Goal: Navigation & Orientation: Find specific page/section

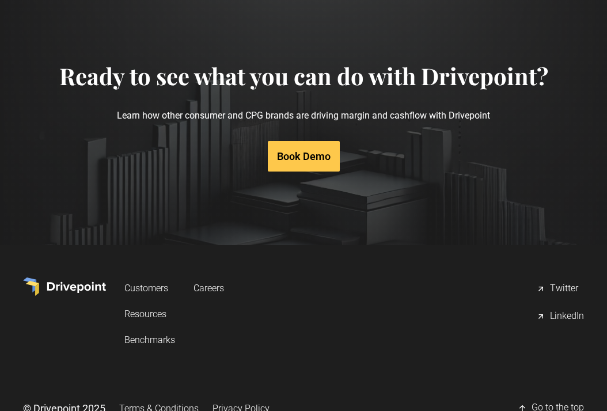
scroll to position [4518, 0]
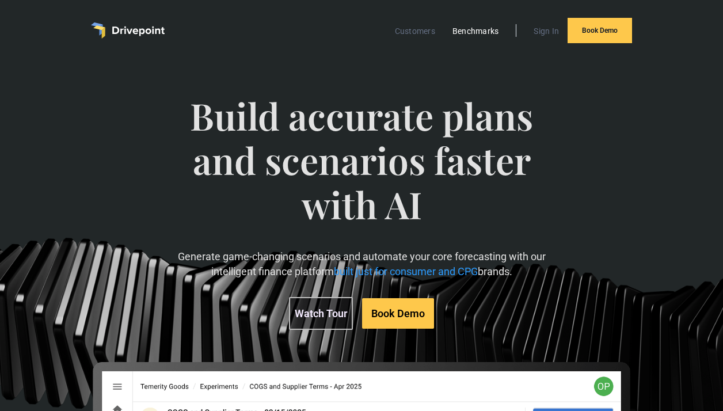
click at [473, 25] on link "Benchmarks" at bounding box center [476, 31] width 58 height 15
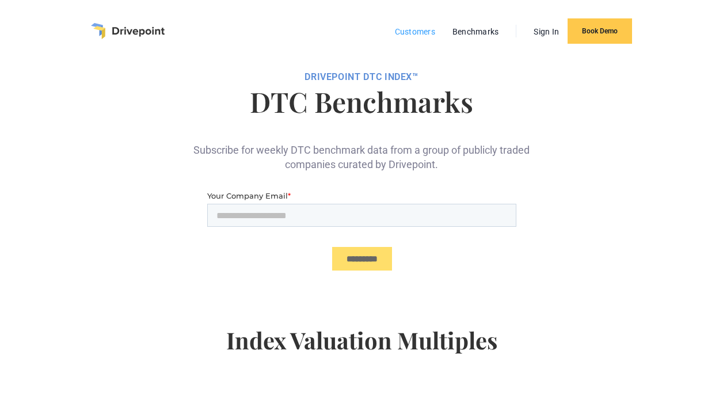
click at [402, 31] on link "Customers" at bounding box center [415, 31] width 52 height 15
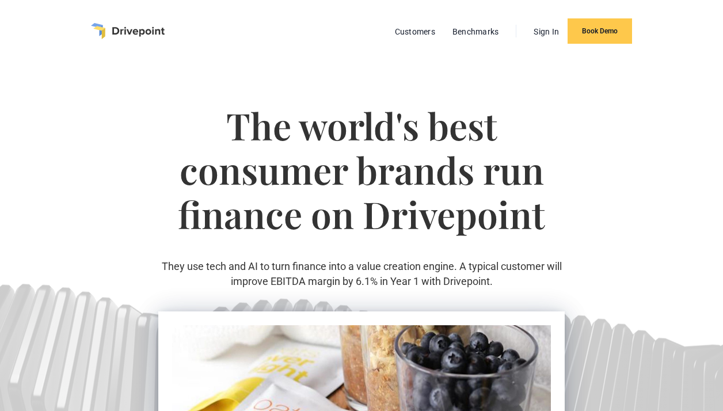
click at [129, 28] on img "home" at bounding box center [128, 31] width 74 height 16
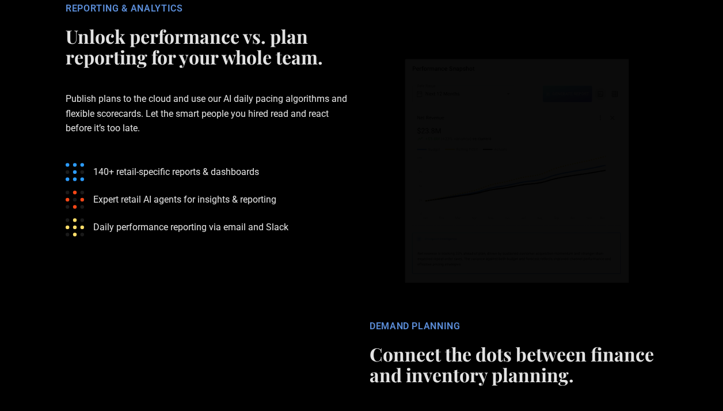
scroll to position [2662, 0]
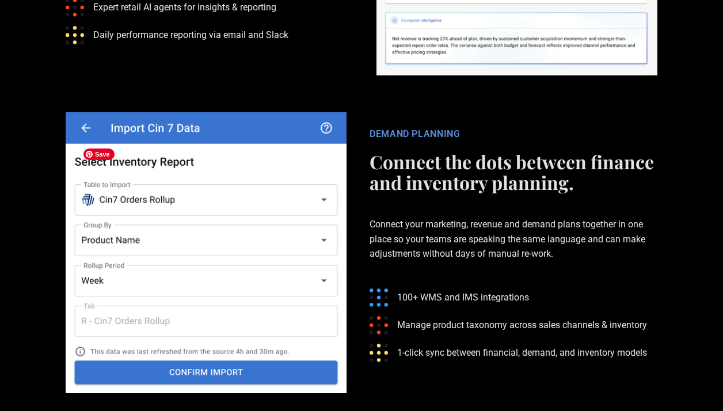
click at [252, 120] on img at bounding box center [206, 252] width 281 height 281
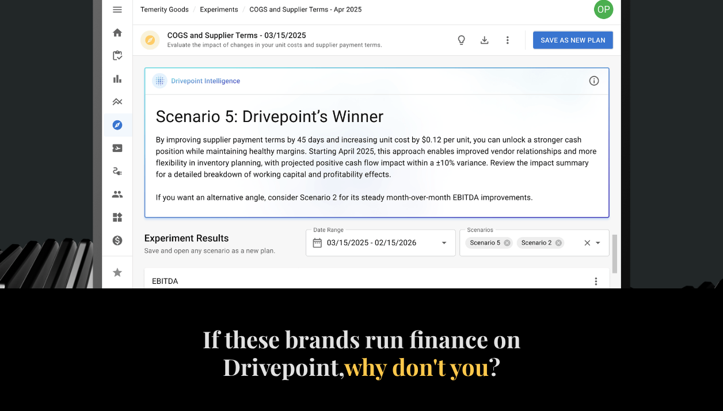
scroll to position [0, 0]
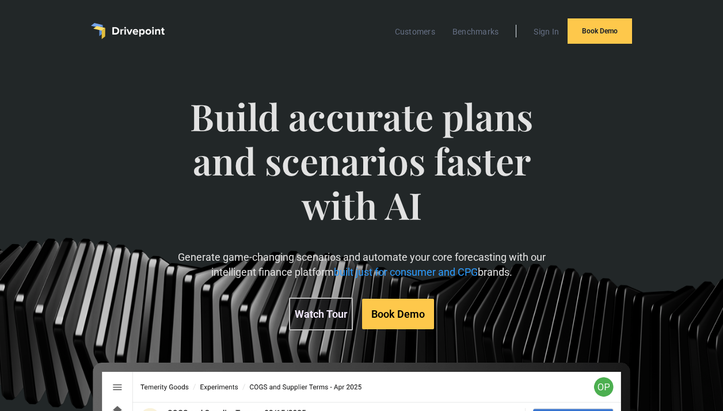
click at [319, 310] on link "Watch Tour" at bounding box center [321, 314] width 64 height 33
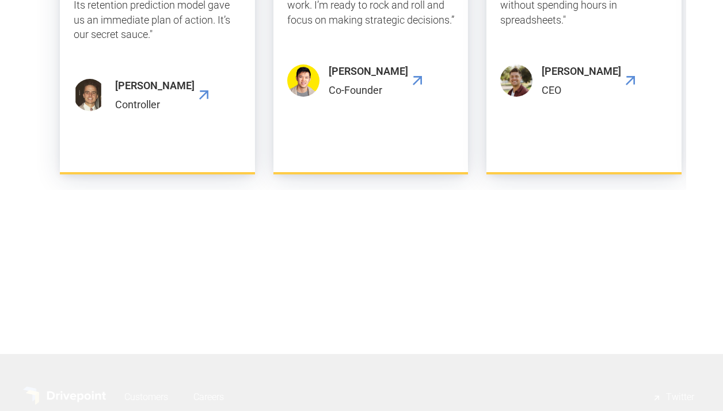
scroll to position [2234, 0]
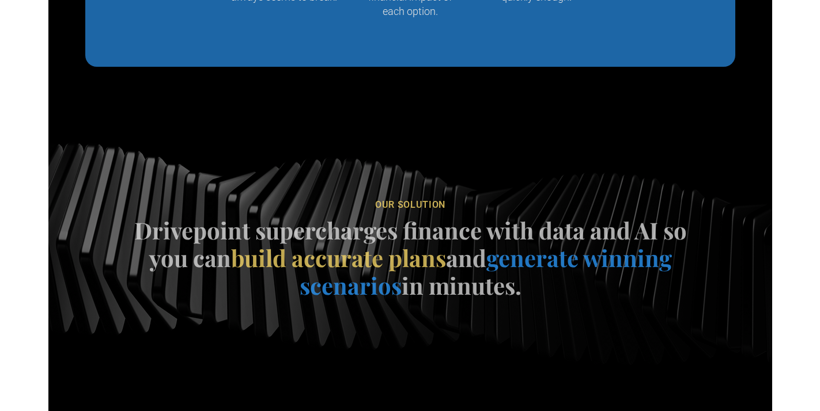
scroll to position [1395, 0]
